Goal: Find contact information: Find contact information

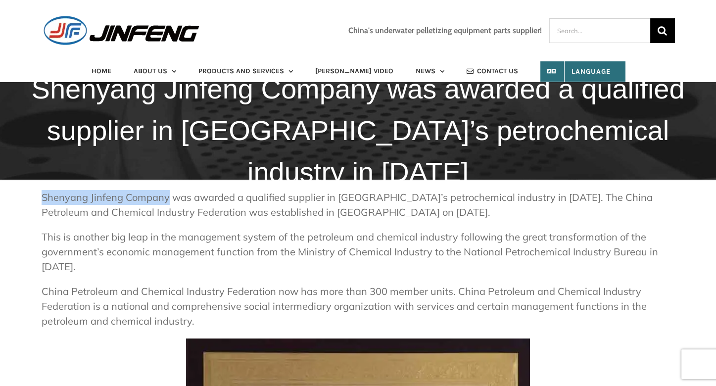
drag, startPoint x: 39, startPoint y: 196, endPoint x: 166, endPoint y: 198, distance: 127.2
copy p "Shenyang Jinfeng Company"
click at [477, 69] on span "CONTACT US" at bounding box center [497, 71] width 41 height 7
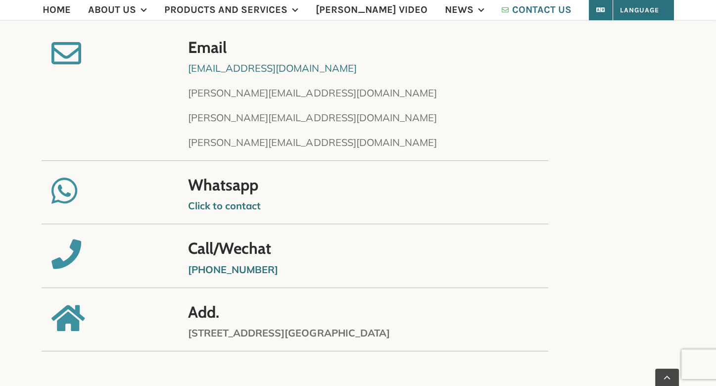
scroll to position [338, 0]
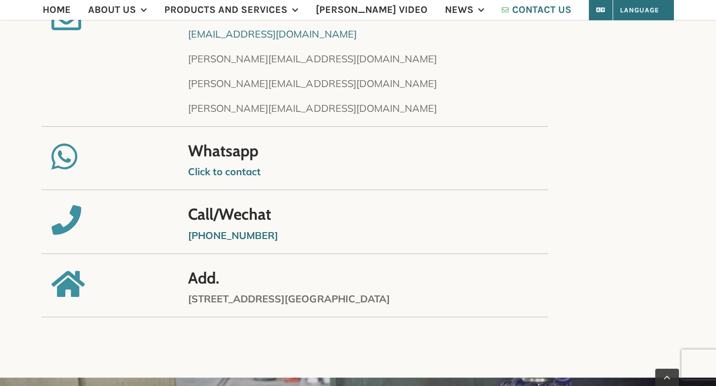
drag, startPoint x: 293, startPoint y: 236, endPoint x: 209, endPoint y: 239, distance: 84.2
click at [209, 239] on p "[PHONE_NUMBER]" at bounding box center [426, 235] width 477 height 15
copy strong "18540050228"
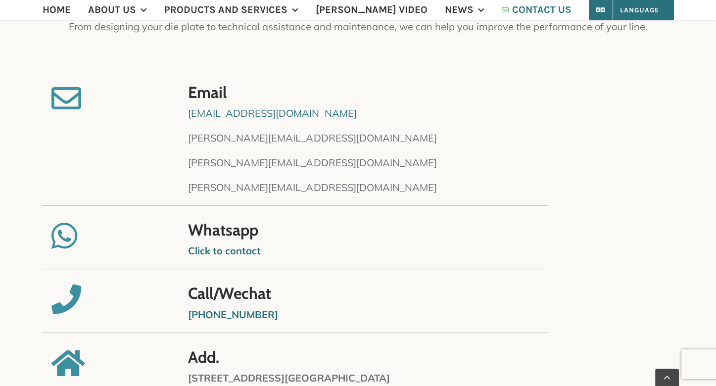
scroll to position [239, 0]
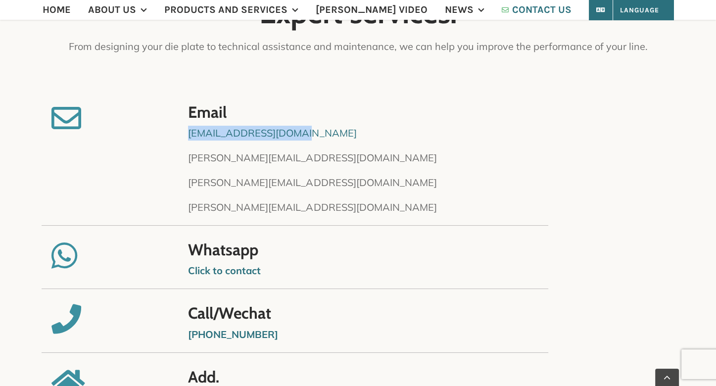
drag, startPoint x: 315, startPoint y: 129, endPoint x: 189, endPoint y: 135, distance: 126.8
click at [189, 135] on p "[EMAIL_ADDRESS][DOMAIN_NAME]" at bounding box center [426, 133] width 477 height 15
copy link "[EMAIL_ADDRESS][DOMAIN_NAME]"
